Goal: Navigation & Orientation: Find specific page/section

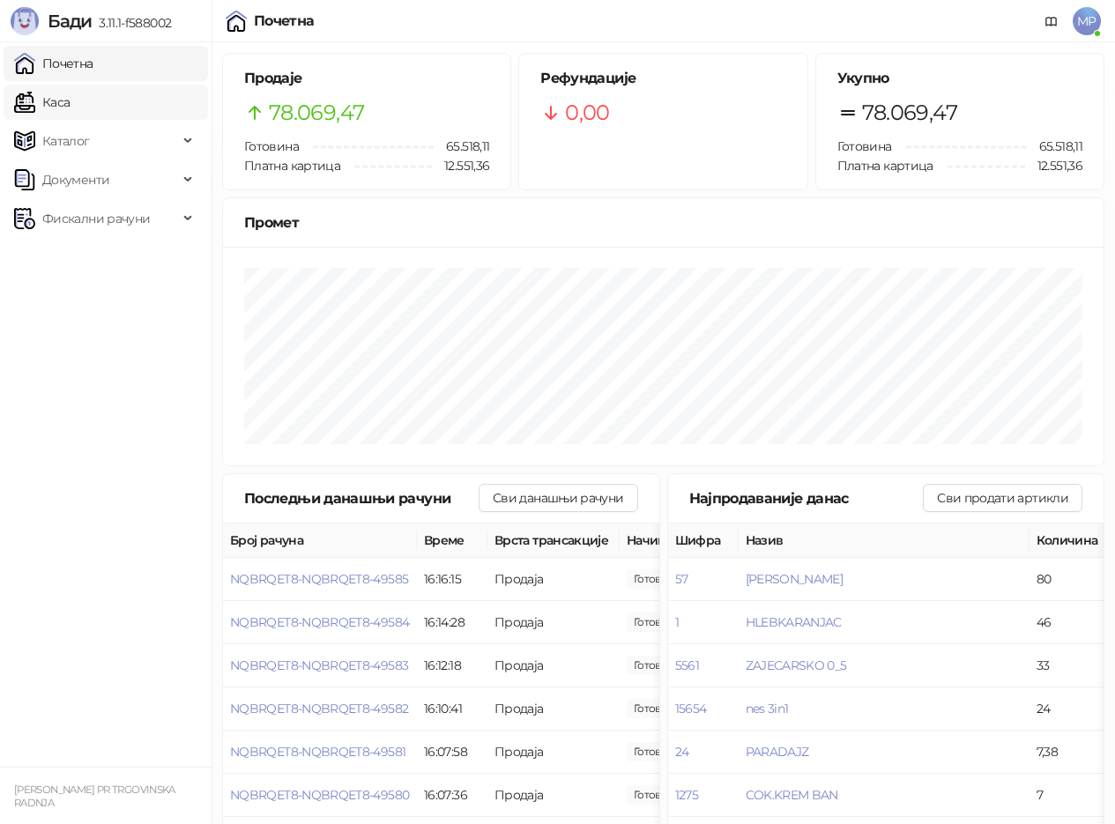
click at [70, 94] on link "Каса" at bounding box center [42, 102] width 56 height 35
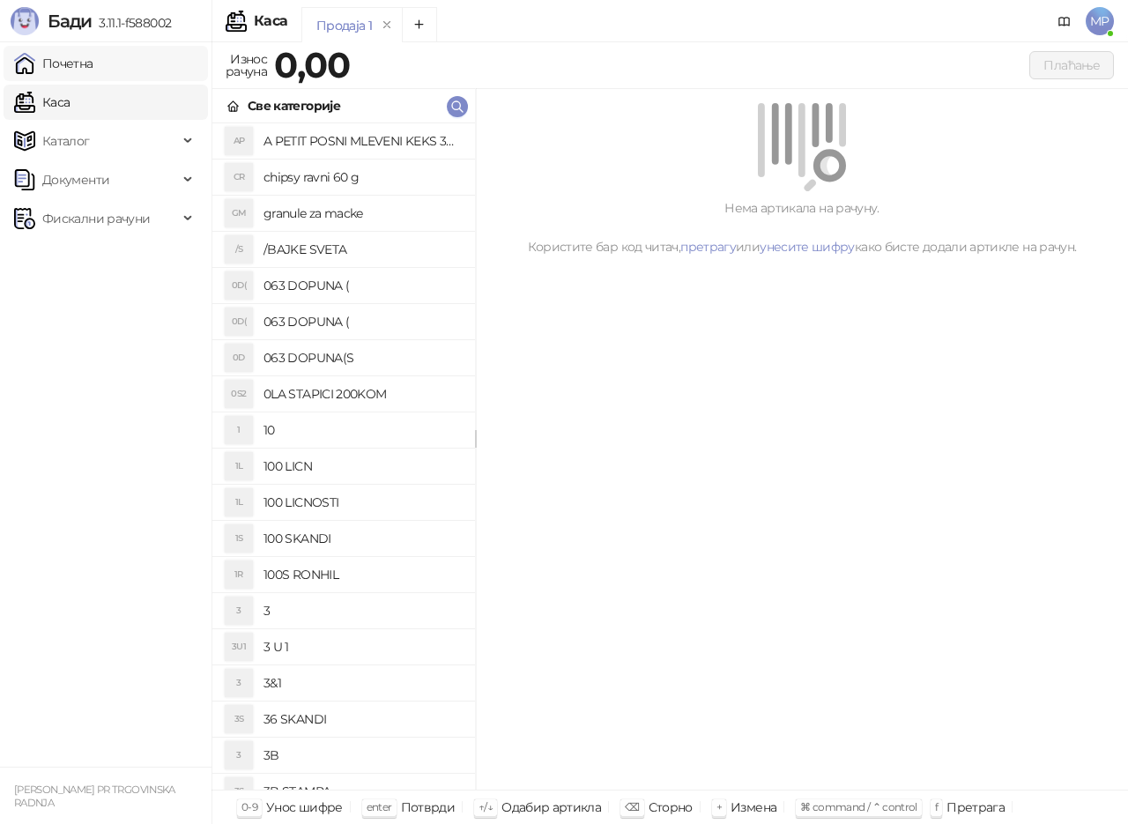
click at [93, 65] on link "Почетна" at bounding box center [53, 63] width 79 height 35
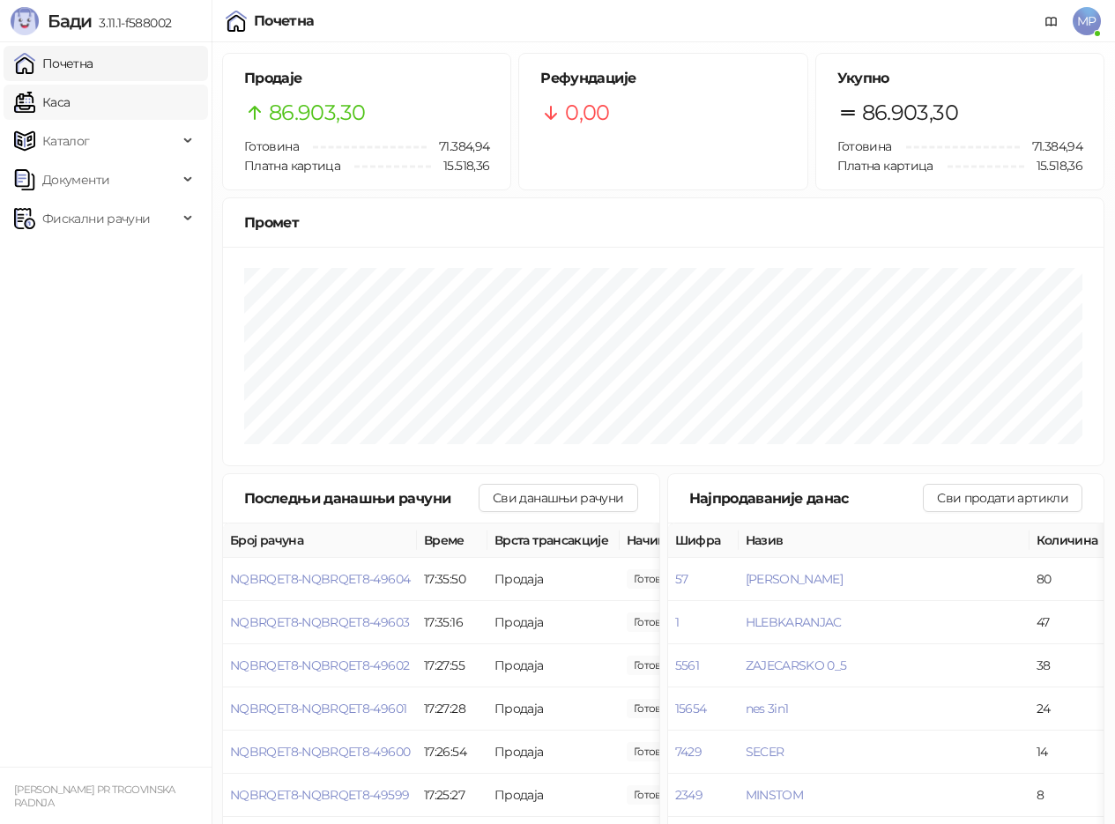
click at [70, 98] on link "Каса" at bounding box center [42, 102] width 56 height 35
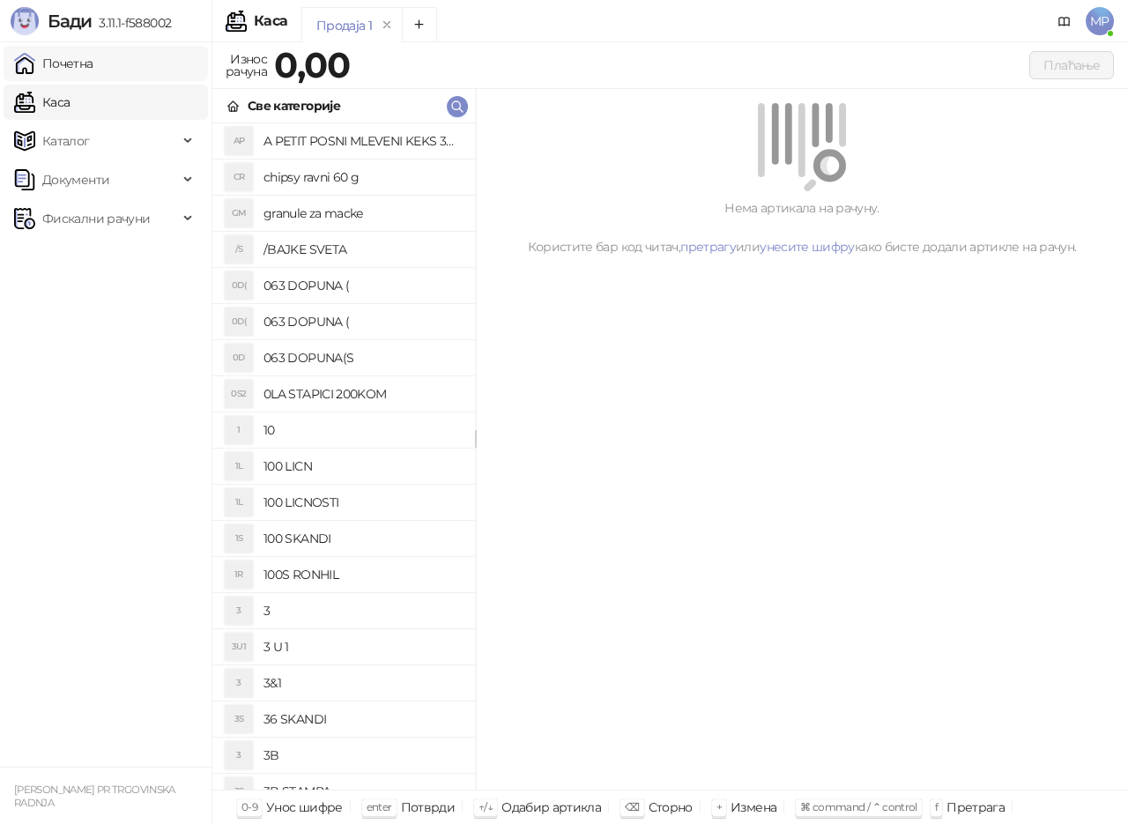
click at [93, 66] on link "Почетна" at bounding box center [53, 63] width 79 height 35
